Goal: Task Accomplishment & Management: Use online tool/utility

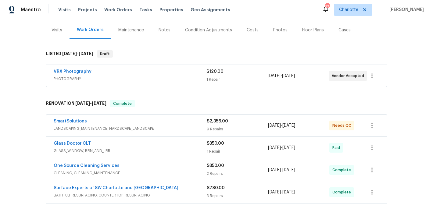
scroll to position [81, 0]
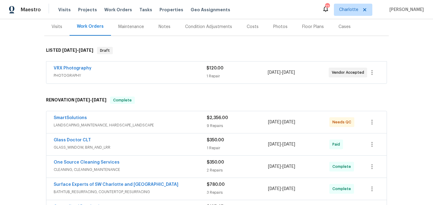
click at [73, 115] on span "SmartSolutions" at bounding box center [70, 118] width 33 height 6
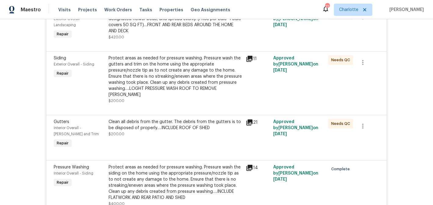
scroll to position [522, 0]
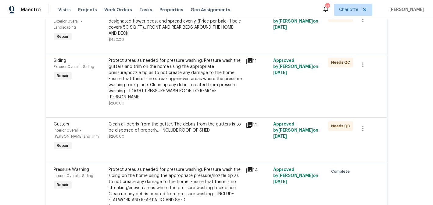
click at [189, 83] on div "Protect areas as needed for pressure washing. Pressure wash the gutters and tri…" at bounding box center [174, 79] width 133 height 43
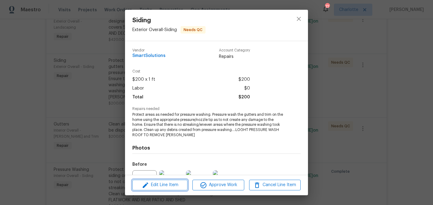
click at [172, 186] on span "Edit Line Item" at bounding box center [160, 185] width 52 height 8
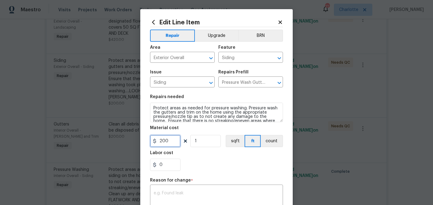
click at [160, 140] on input "200" at bounding box center [165, 141] width 30 height 12
click at [162, 141] on input "200" at bounding box center [165, 141] width 30 height 12
type input "600"
click at [210, 139] on input "1" at bounding box center [205, 141] width 30 height 12
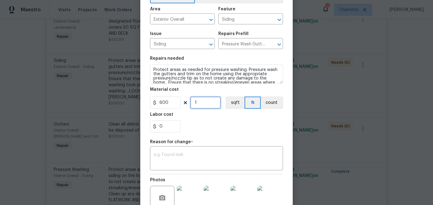
scroll to position [85, 0]
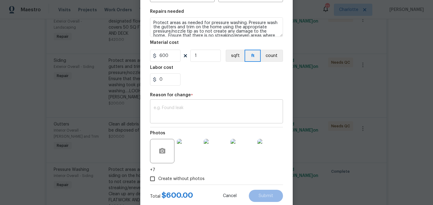
click at [207, 112] on textarea at bounding box center [217, 112] width 126 height 13
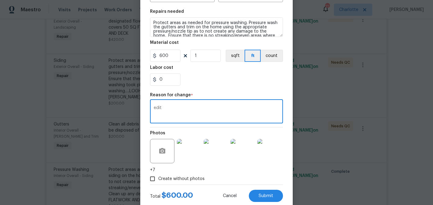
type textarea "edit"
click at [238, 83] on div "0" at bounding box center [216, 79] width 133 height 12
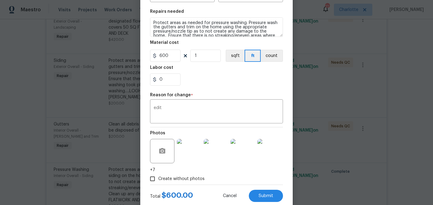
scroll to position [101, 0]
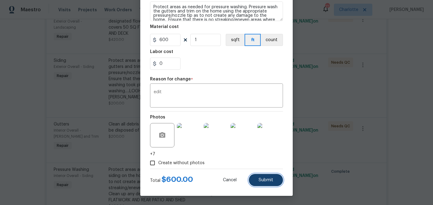
click at [274, 183] on button "Submit" at bounding box center [266, 180] width 34 height 12
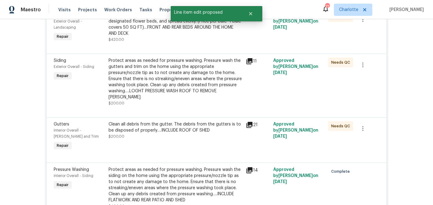
scroll to position [0, 0]
